Goal: Information Seeking & Learning: Learn about a topic

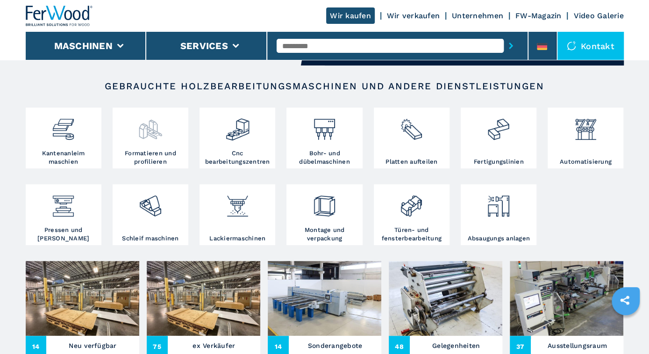
scroll to position [146, 0]
click at [70, 138] on img at bounding box center [63, 126] width 25 height 32
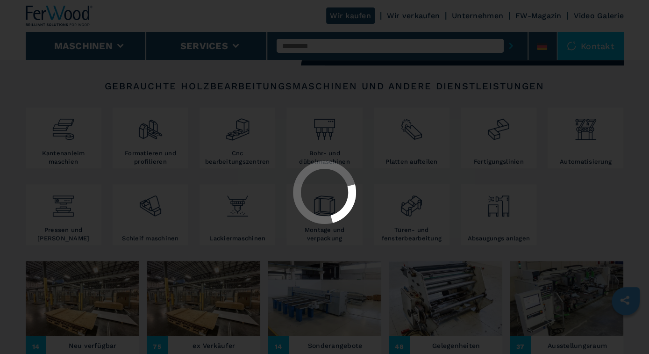
select select "**********"
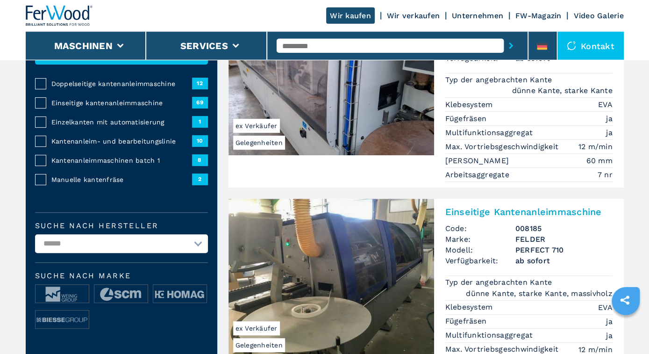
scroll to position [146, 0]
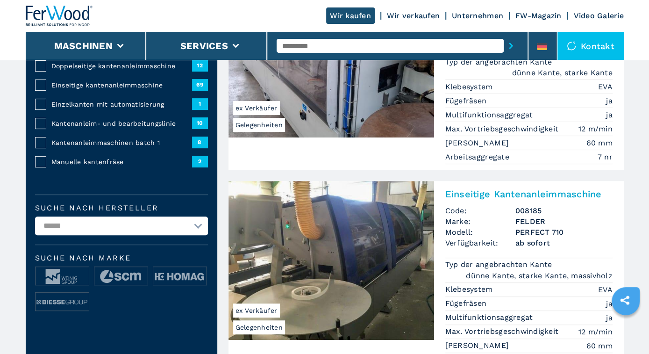
click at [76, 141] on span "Kantenanleimmaschinen batch 1" at bounding box center [121, 142] width 141 height 9
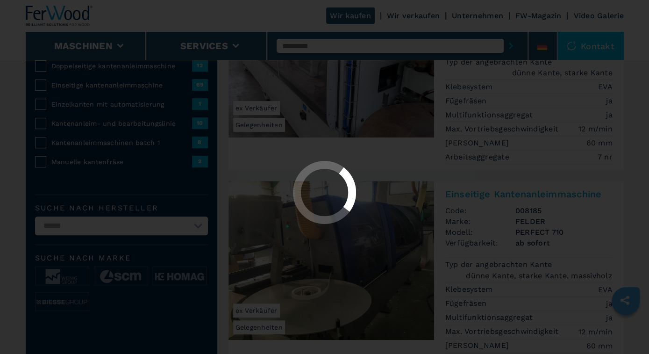
select select "**********"
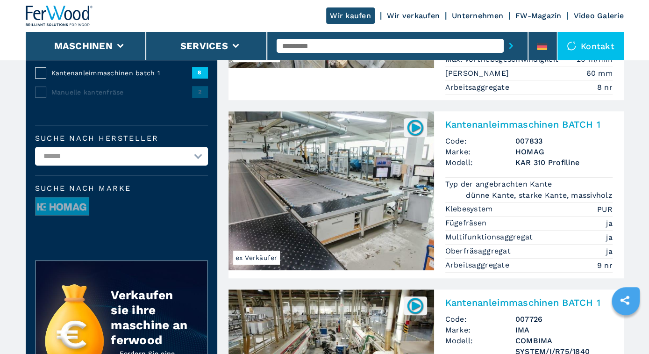
scroll to position [243, 0]
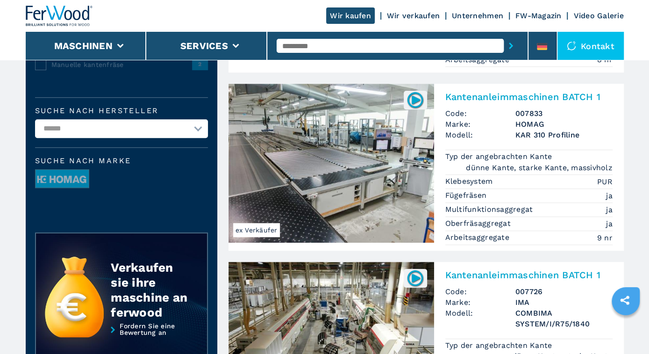
click at [324, 194] on img at bounding box center [332, 163] width 206 height 159
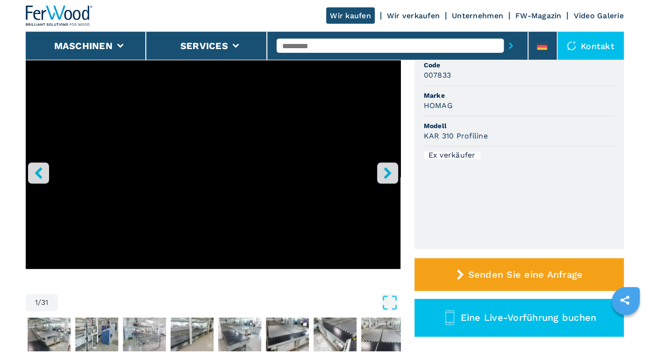
scroll to position [97, 0]
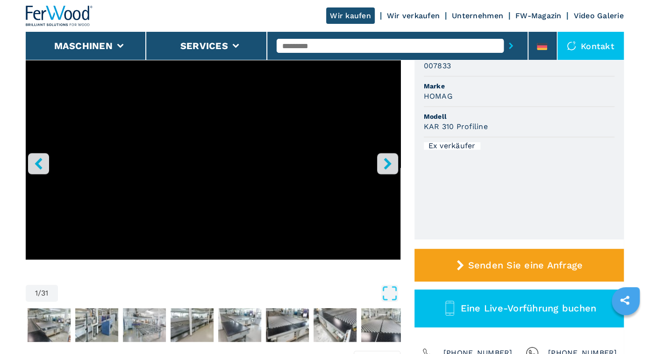
click at [388, 163] on icon "right-button" at bounding box center [388, 164] width 12 height 12
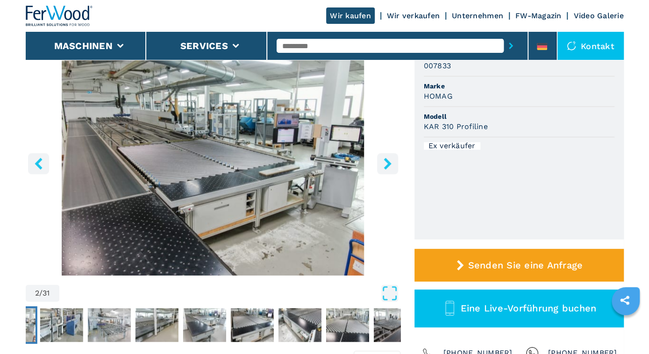
click at [388, 163] on icon "right-button" at bounding box center [388, 164] width 12 height 12
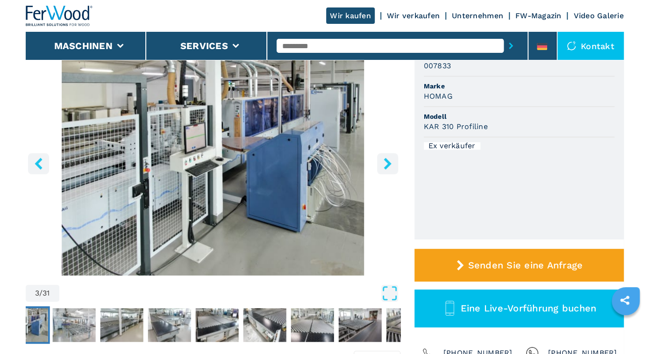
click at [388, 163] on icon "right-button" at bounding box center [388, 164] width 12 height 12
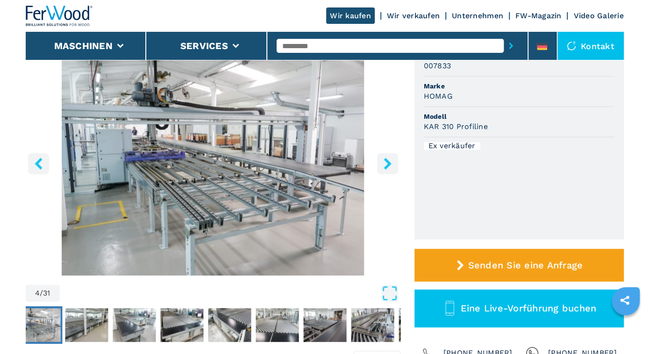
click at [388, 163] on icon "right-button" at bounding box center [388, 164] width 12 height 12
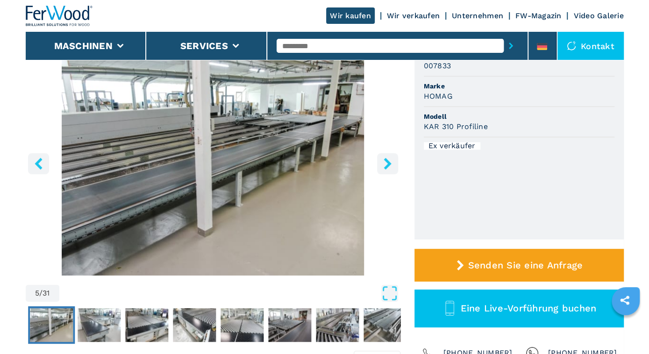
click at [388, 163] on icon "right-button" at bounding box center [388, 164] width 12 height 12
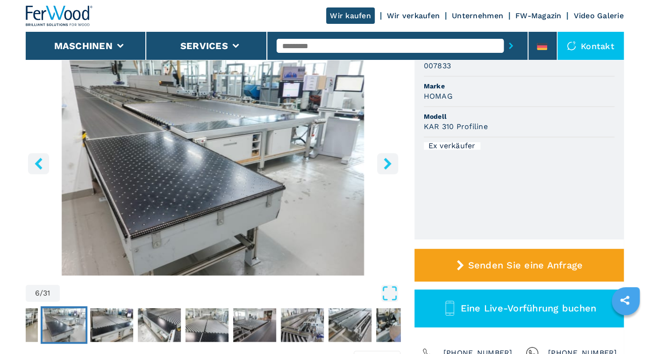
click at [388, 163] on icon "right-button" at bounding box center [388, 164] width 12 height 12
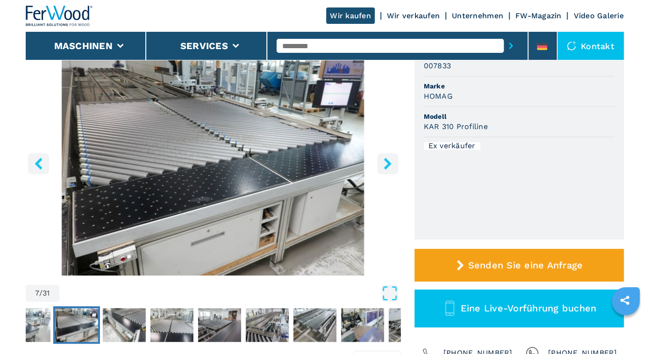
click at [388, 163] on icon "right-button" at bounding box center [388, 164] width 12 height 12
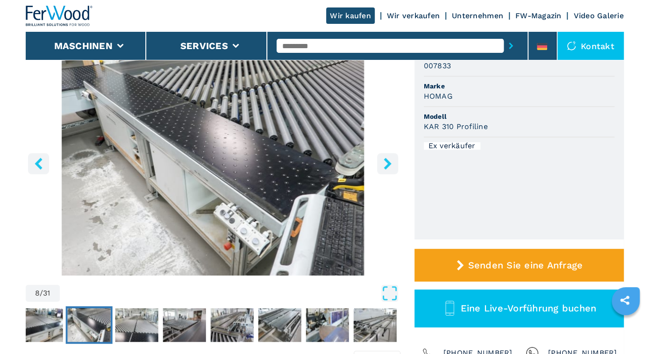
click at [388, 163] on icon "right-button" at bounding box center [388, 164] width 12 height 12
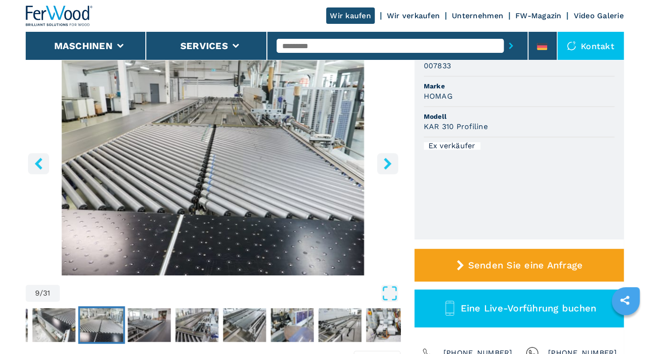
click at [388, 163] on icon "right-button" at bounding box center [388, 164] width 12 height 12
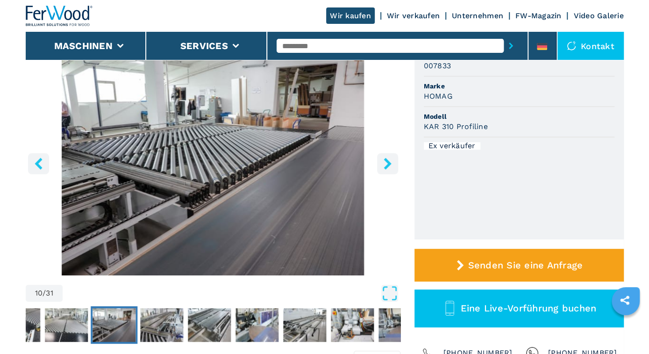
click at [388, 163] on icon "right-button" at bounding box center [388, 164] width 12 height 12
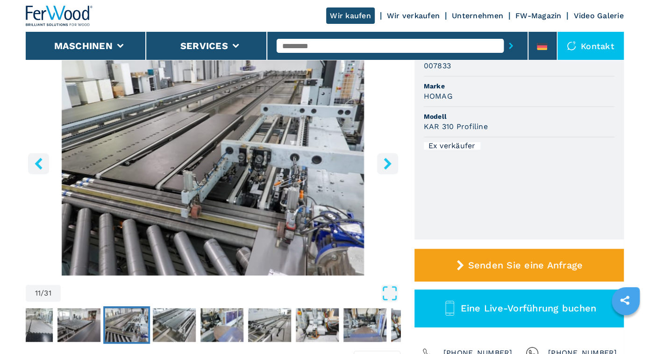
click at [388, 163] on icon "right-button" at bounding box center [388, 164] width 12 height 12
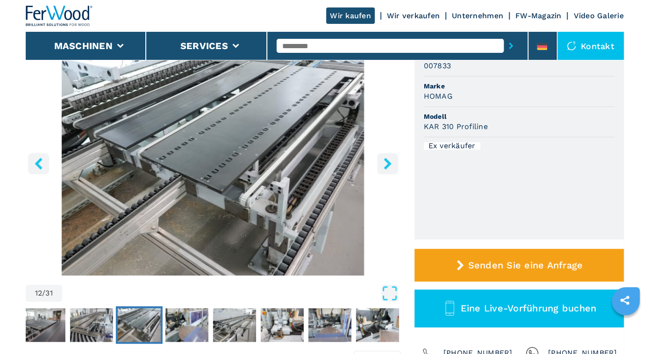
click at [388, 163] on icon "right-button" at bounding box center [388, 164] width 12 height 12
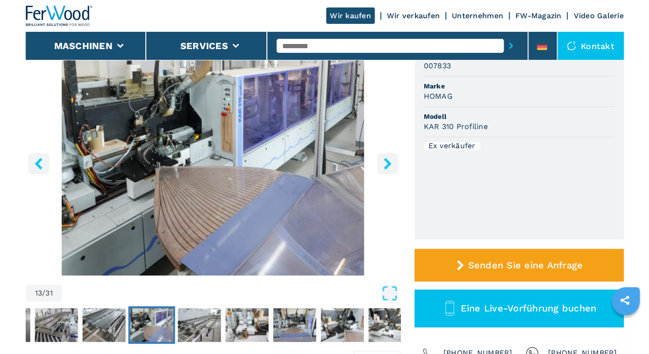
click at [388, 163] on icon "right-button" at bounding box center [388, 164] width 12 height 12
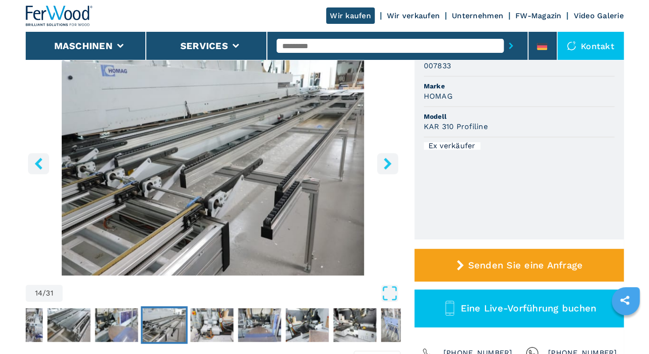
click at [388, 163] on icon "right-button" at bounding box center [388, 164] width 12 height 12
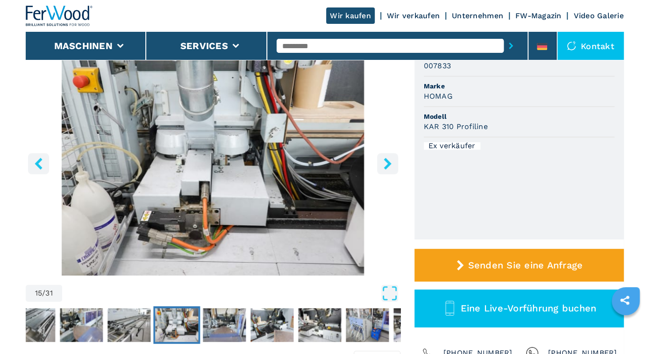
click at [388, 163] on icon "right-button" at bounding box center [388, 164] width 12 height 12
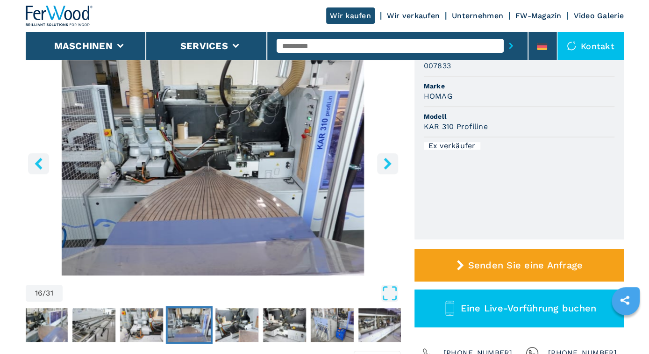
click at [388, 163] on icon "right-button" at bounding box center [388, 164] width 12 height 12
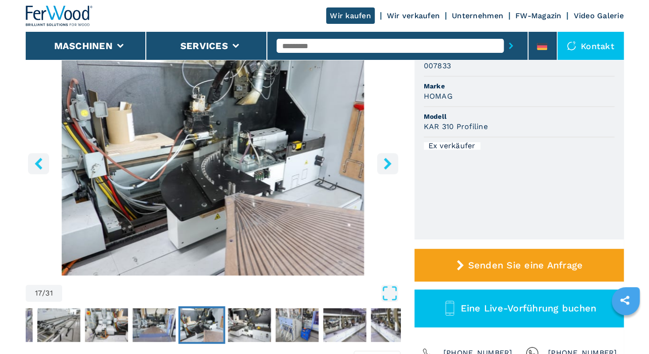
click at [388, 163] on icon "right-button" at bounding box center [388, 164] width 12 height 12
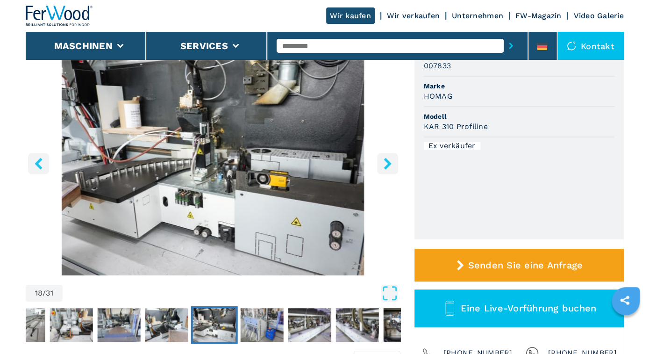
click at [388, 163] on icon "right-button" at bounding box center [388, 164] width 12 height 12
